Goal: Check status: Check status

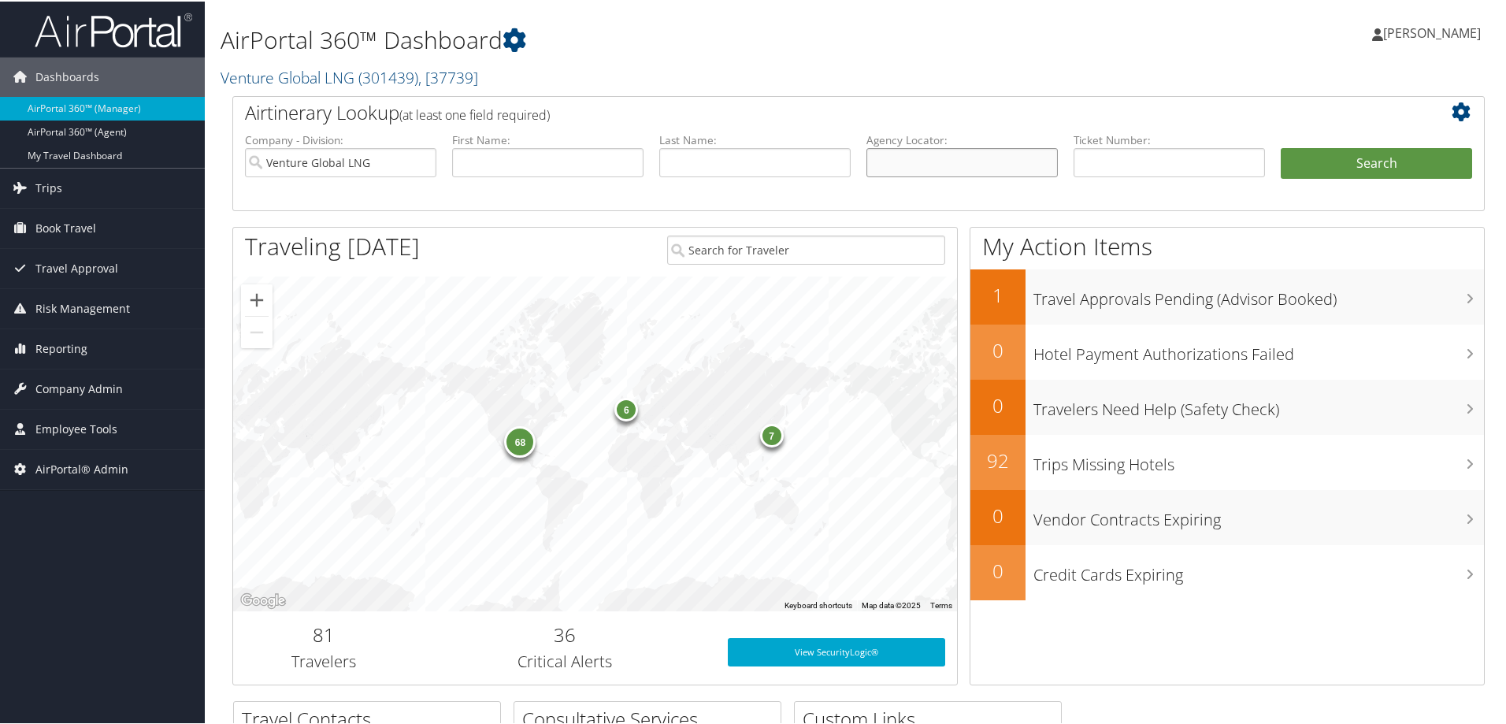
click at [887, 163] on input "text" at bounding box center [961, 161] width 191 height 29
type input "c7lzmg"
click at [1281, 147] on button "Search" at bounding box center [1376, 163] width 191 height 32
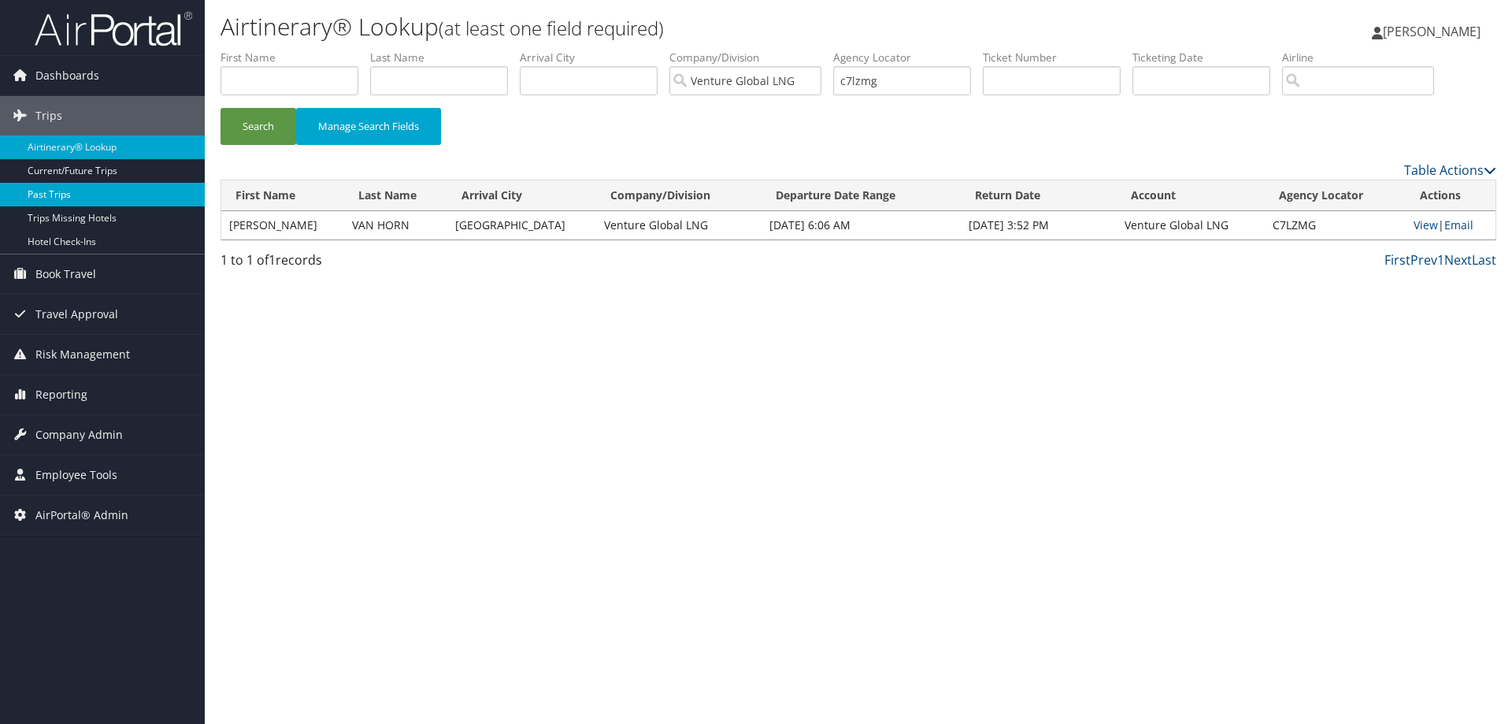
click at [52, 193] on link "Past Trips" at bounding box center [102, 195] width 205 height 24
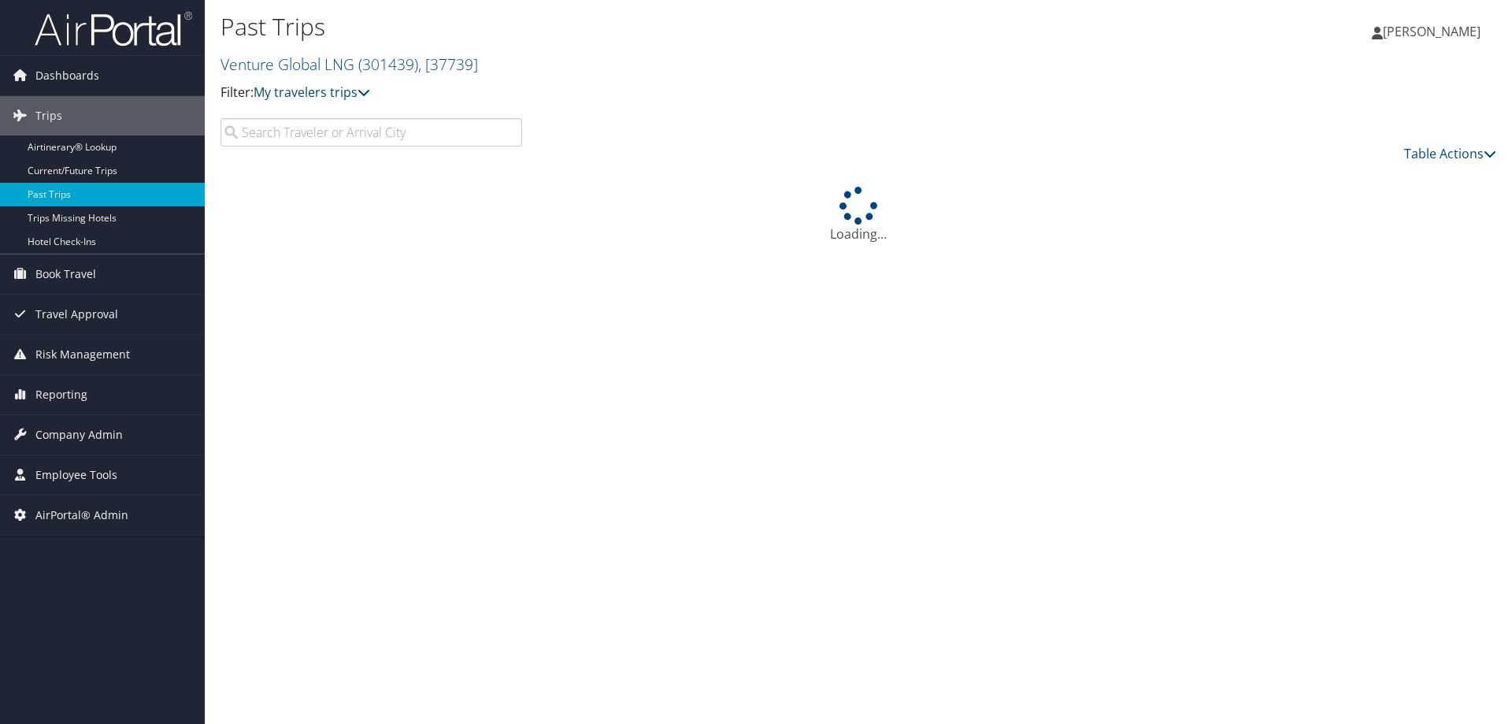
click at [251, 139] on input "search" at bounding box center [372, 132] width 302 height 28
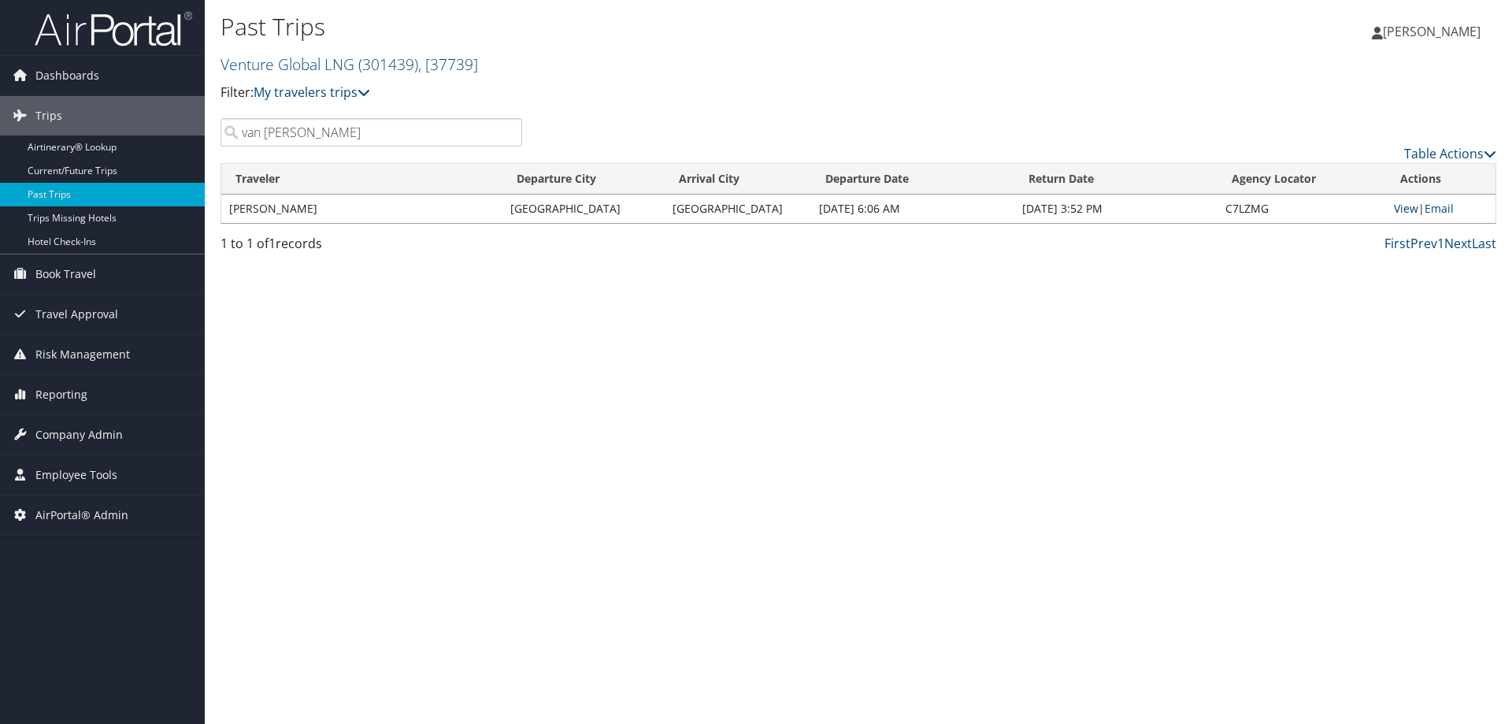
type input "van horn"
click at [1401, 210] on link "View" at bounding box center [1406, 208] width 24 height 15
drag, startPoint x: 294, startPoint y: 132, endPoint x: 223, endPoint y: 132, distance: 70.9
click at [223, 132] on input "van horn" at bounding box center [372, 132] width 302 height 28
